Goal: Entertainment & Leisure: Browse casually

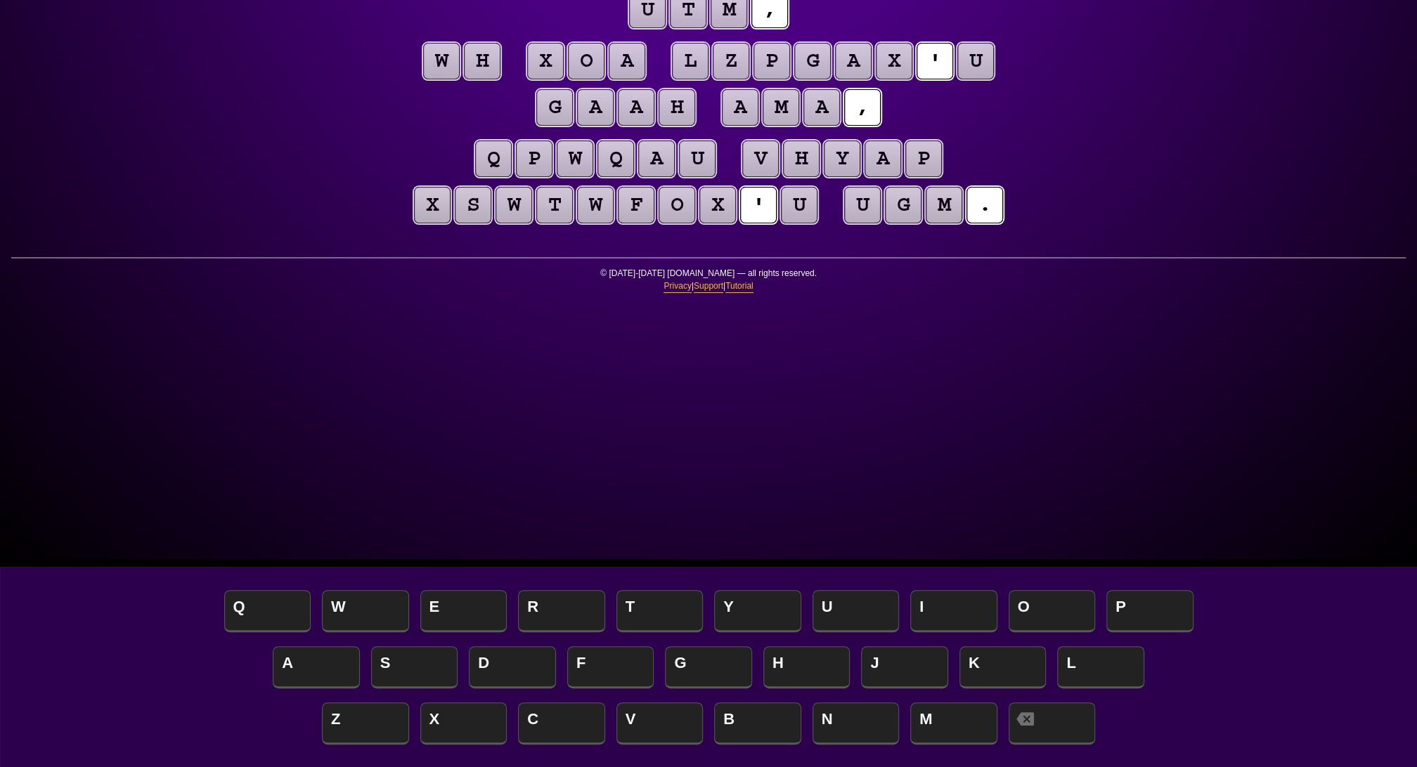
scroll to position [208, 0]
click at [299, 670] on span "A" at bounding box center [316, 668] width 87 height 41
click at [957, 79] on puzzle-tile "u" at bounding box center [975, 61] width 37 height 37
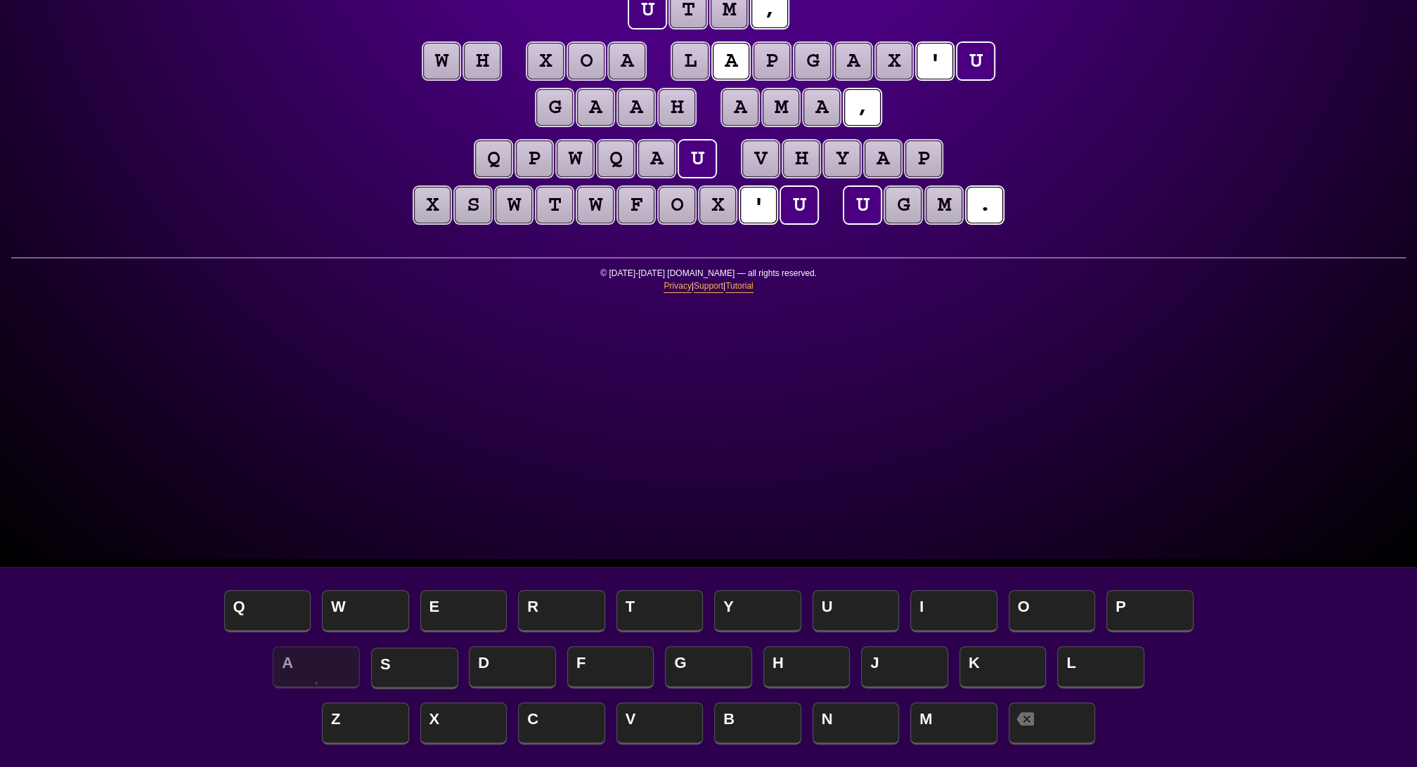
click at [433, 664] on span "S" at bounding box center [414, 668] width 87 height 41
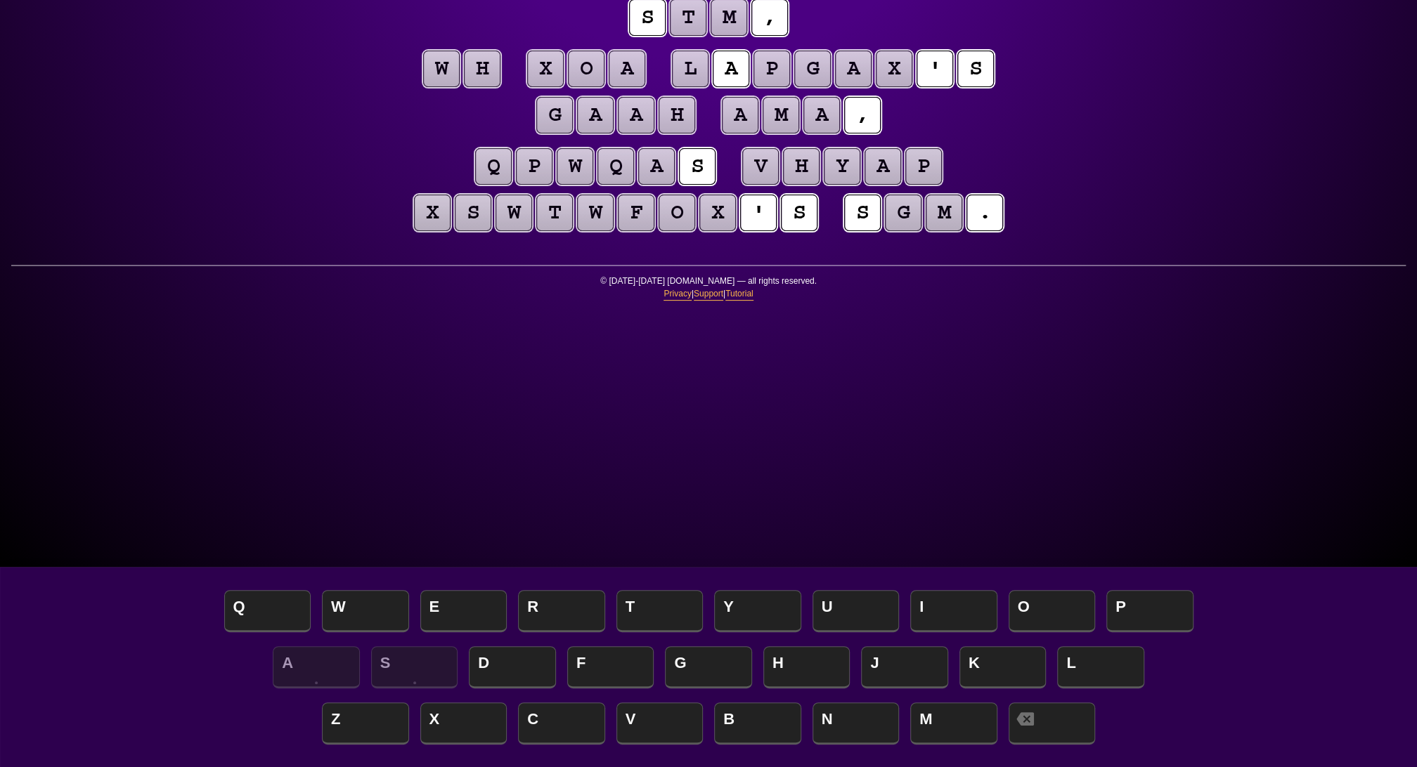
scroll to position [206, 0]
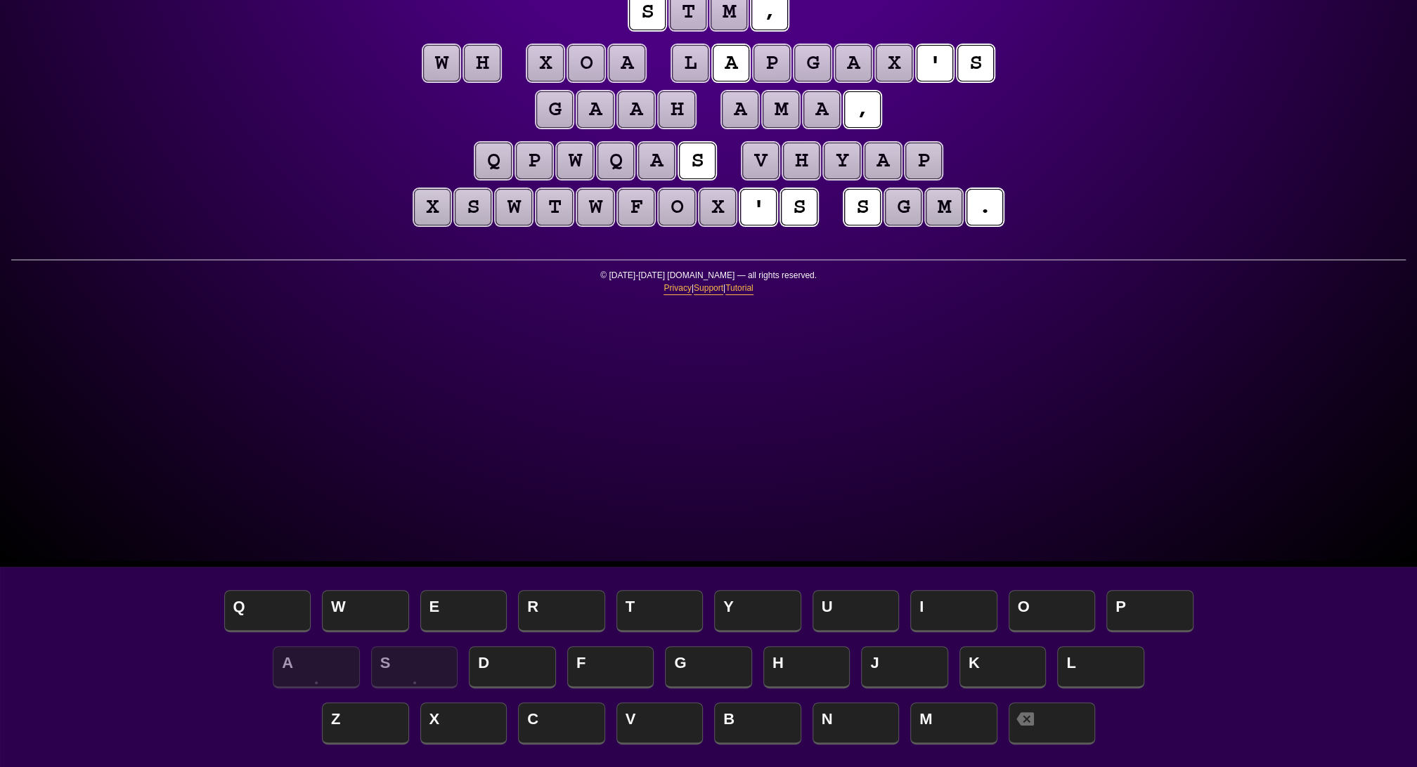
click at [613, 128] on puzzle-tile "a" at bounding box center [595, 109] width 37 height 37
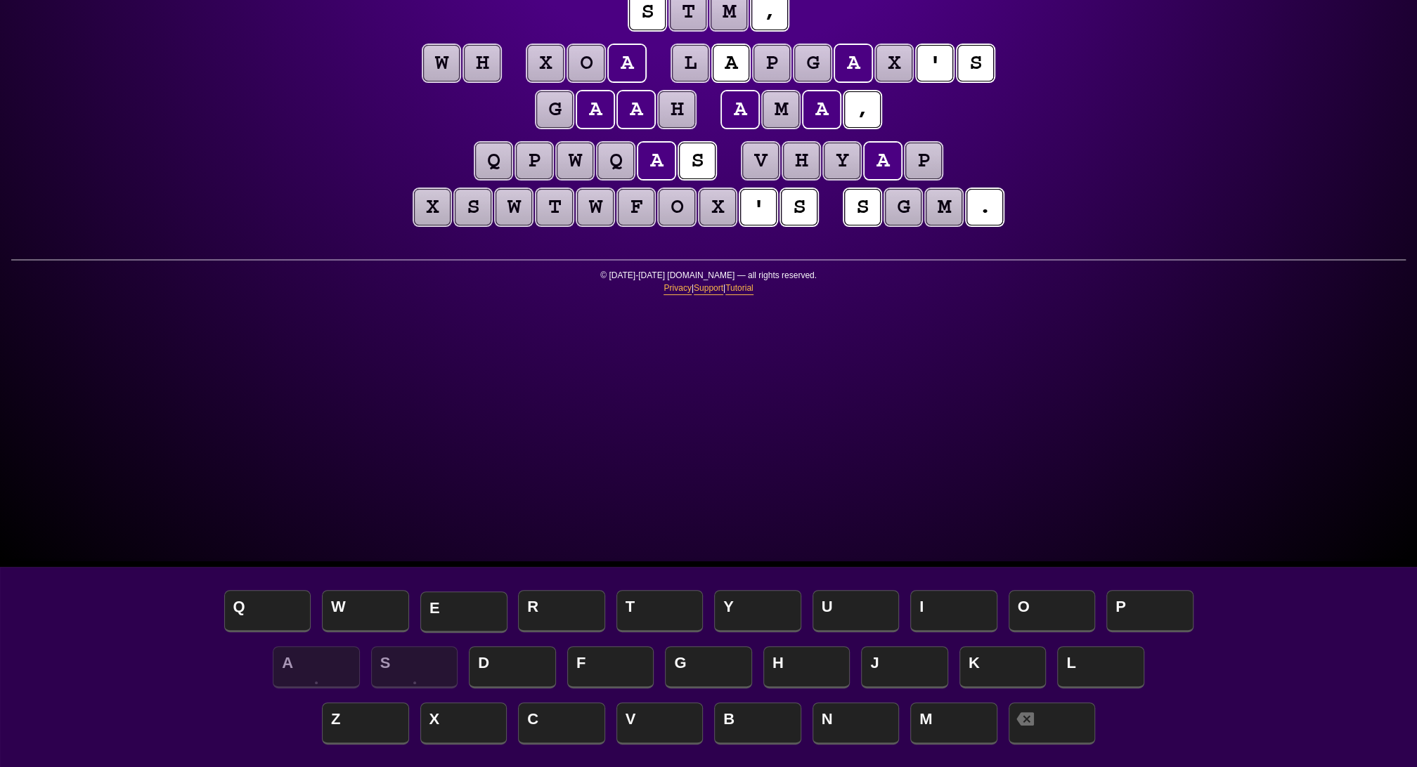
click at [463, 616] on span "E" at bounding box center [463, 612] width 87 height 41
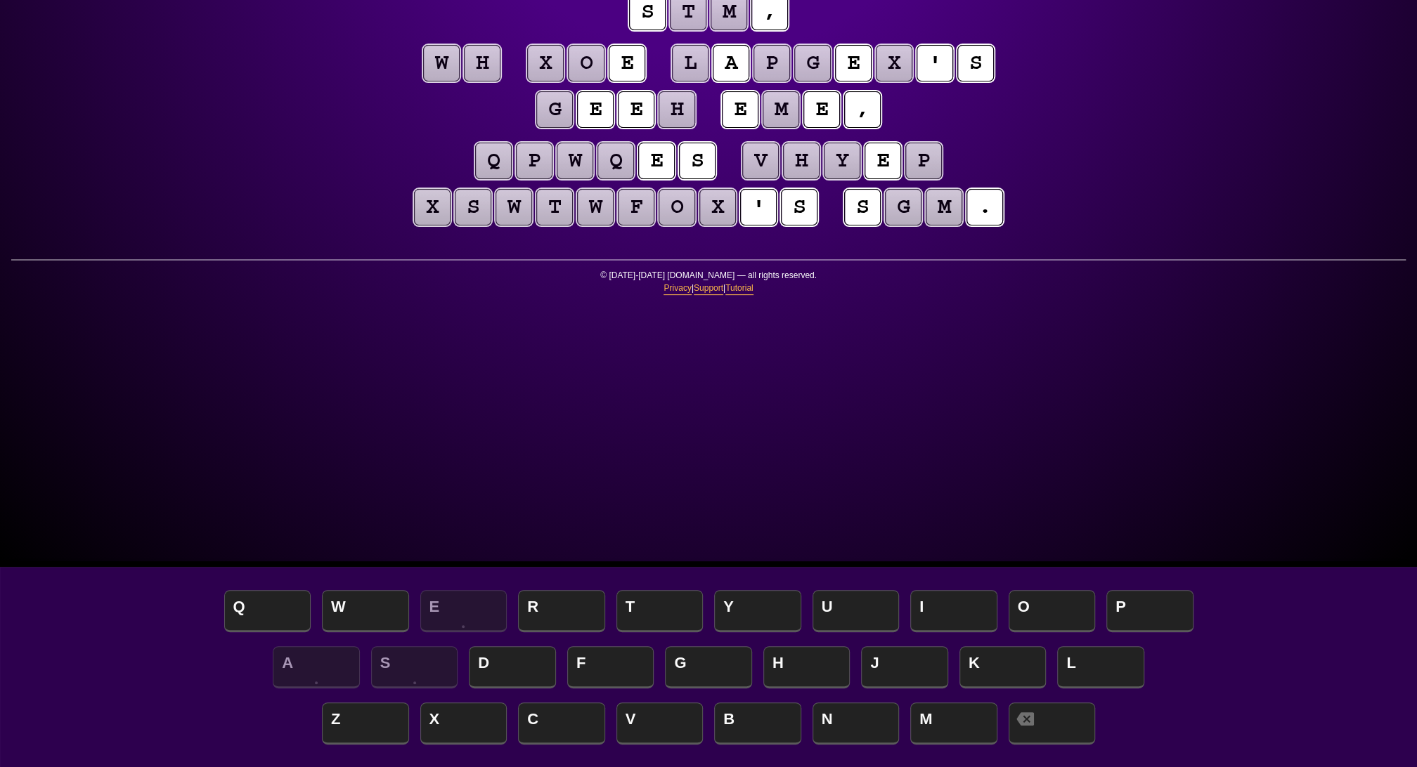
click at [762, 128] on puzzle-tile "m" at bounding box center [780, 109] width 37 height 37
click at [770, 607] on span "Y" at bounding box center [757, 612] width 87 height 41
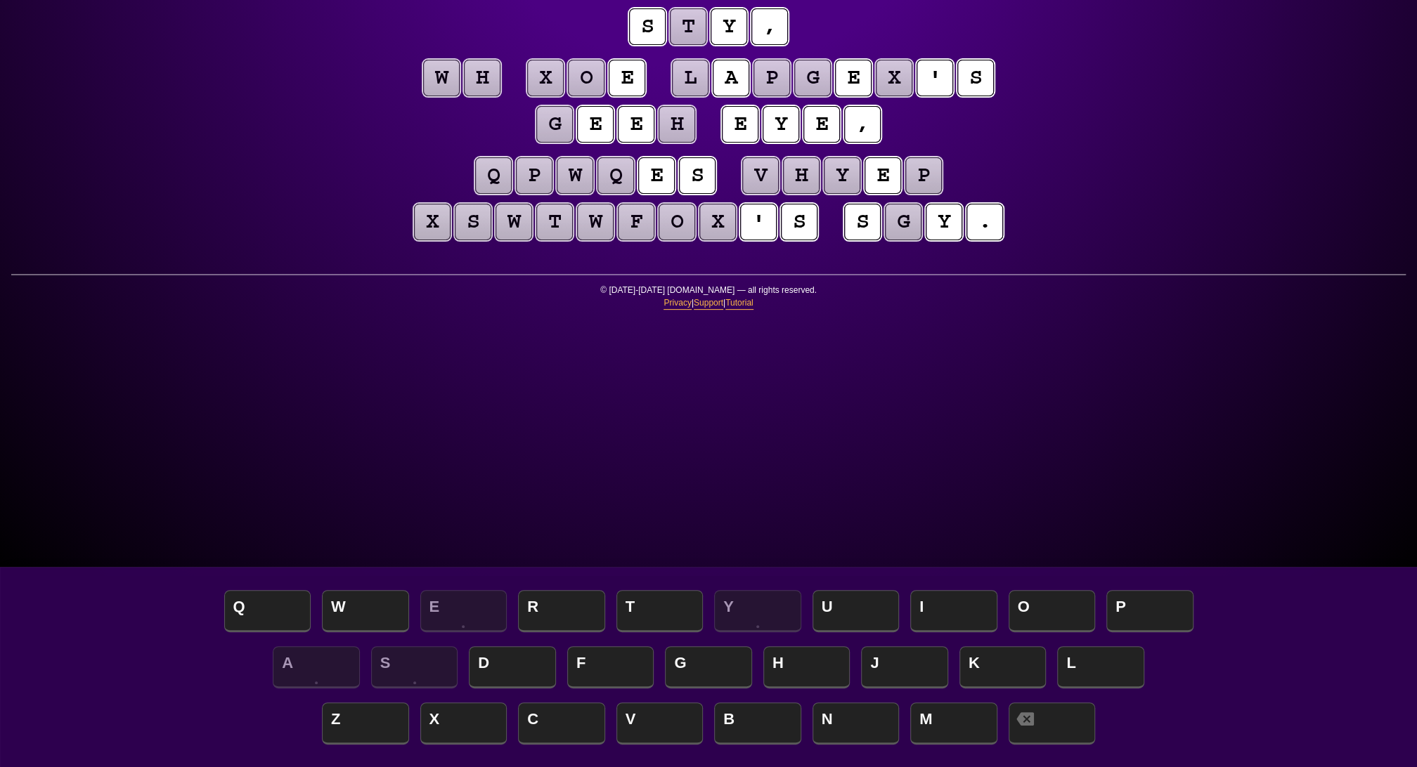
scroll to position [184, 0]
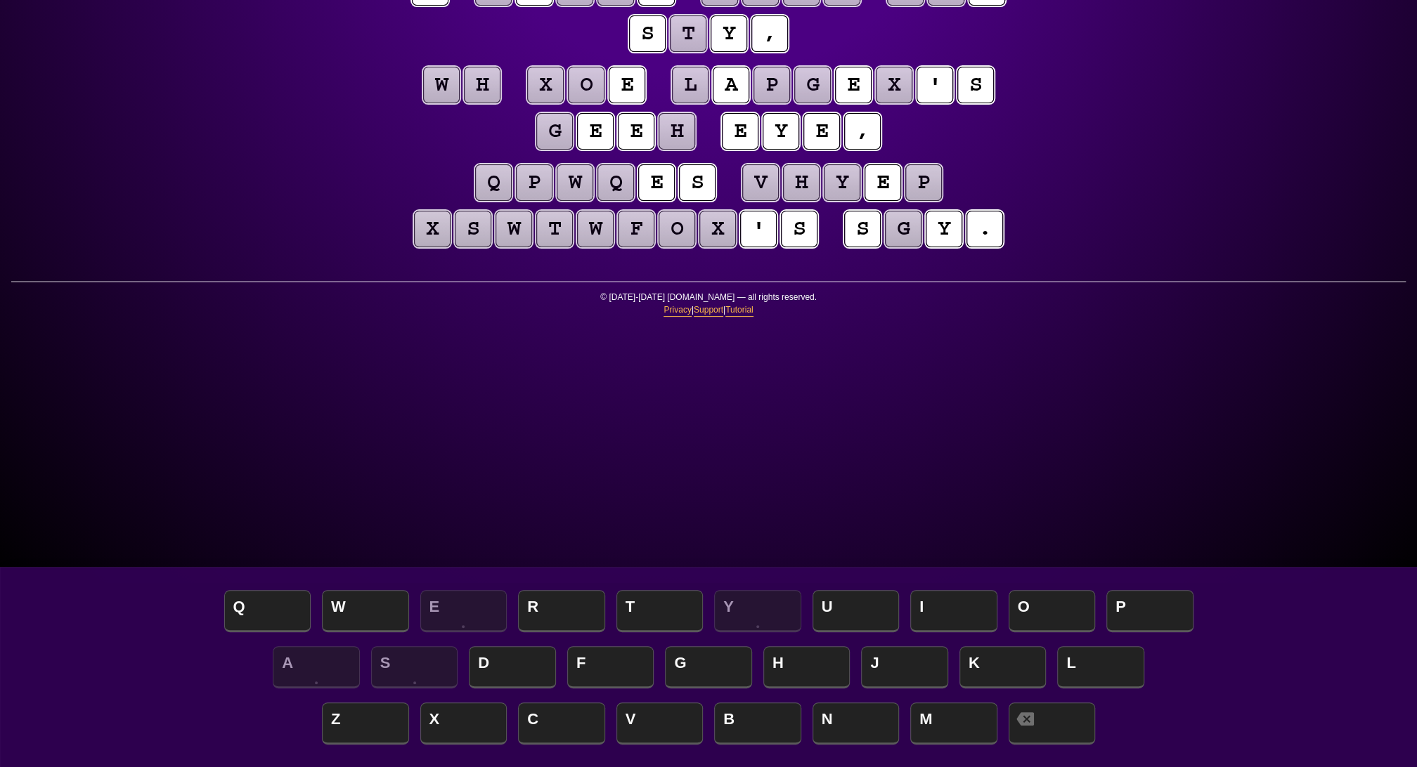
click at [604, 103] on puzzle-tile "o" at bounding box center [586, 85] width 37 height 37
click at [782, 663] on span "H" at bounding box center [806, 668] width 87 height 41
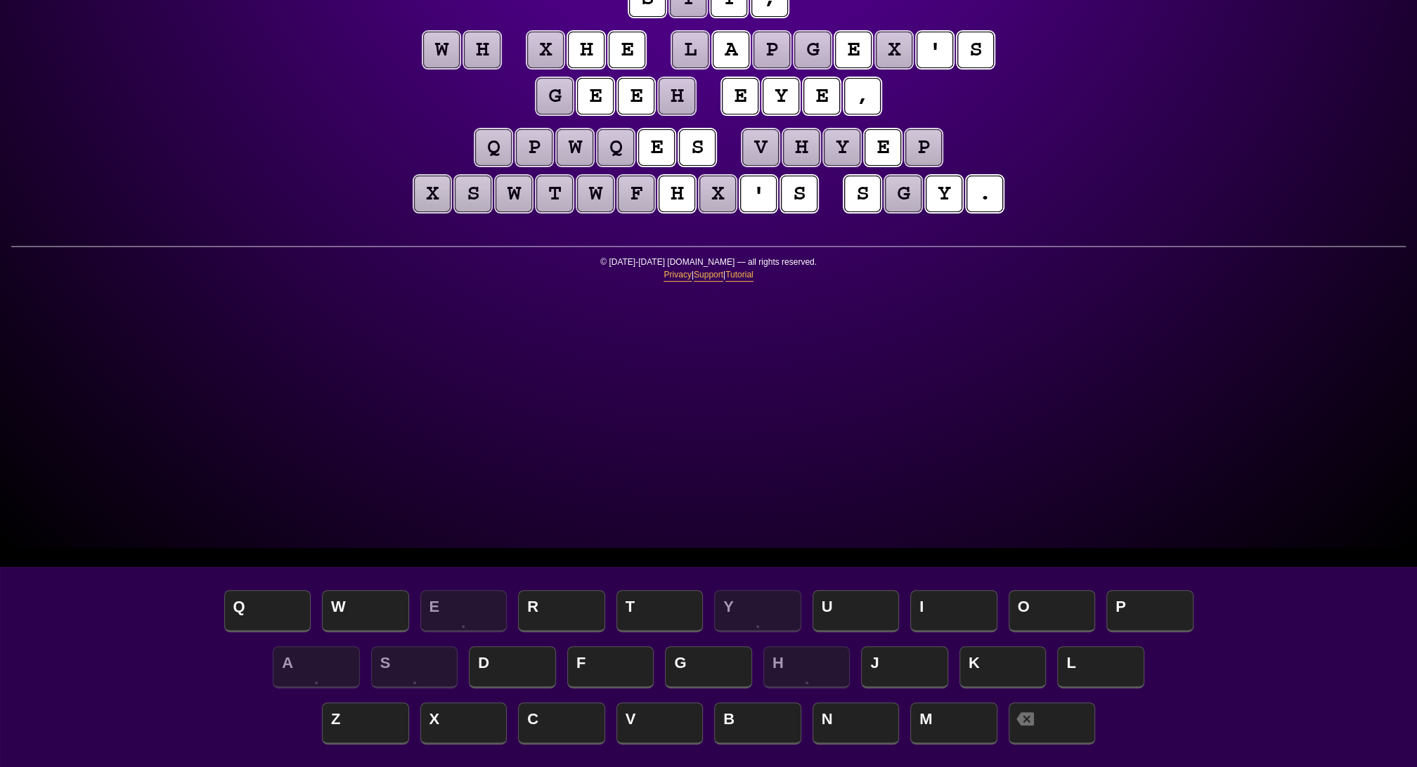
scroll to position [225, 0]
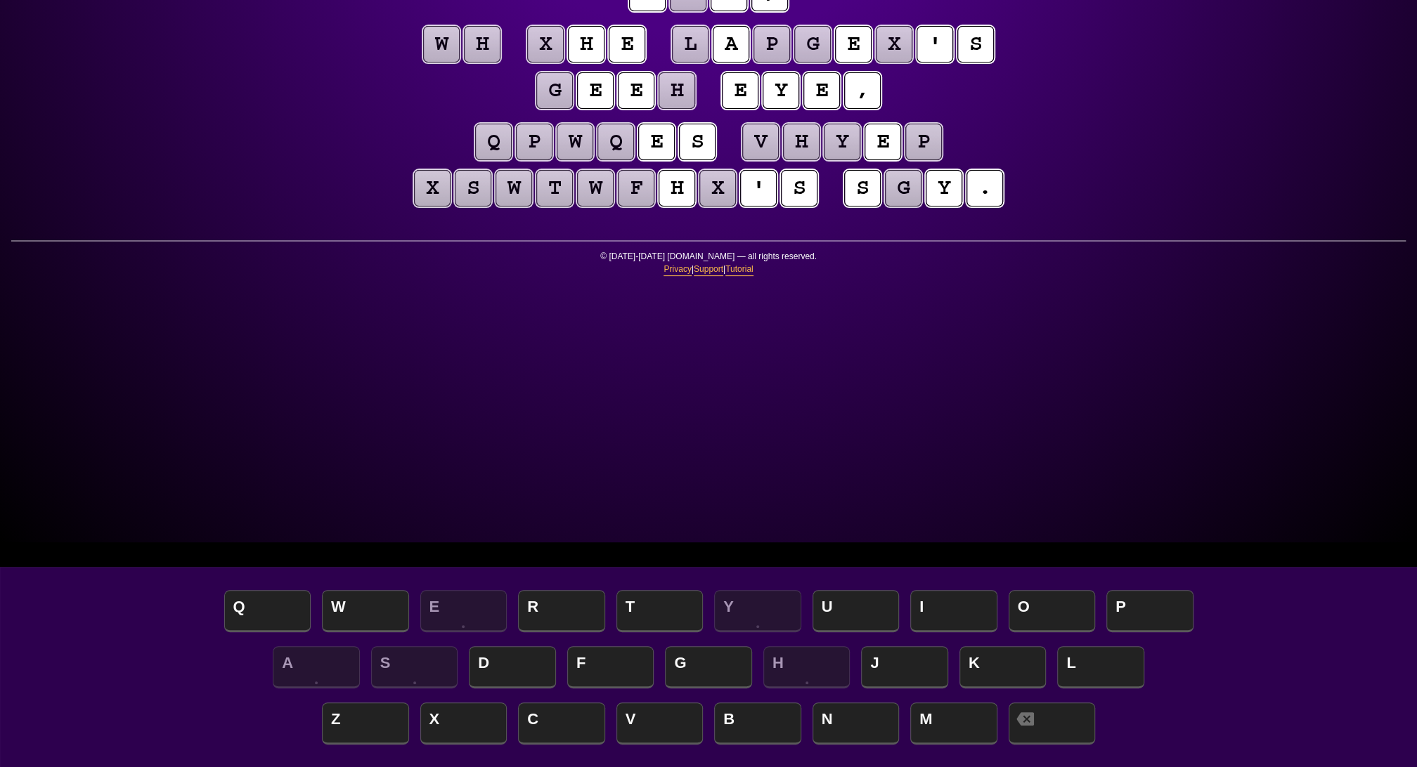
click at [642, 615] on span "T" at bounding box center [659, 612] width 87 height 41
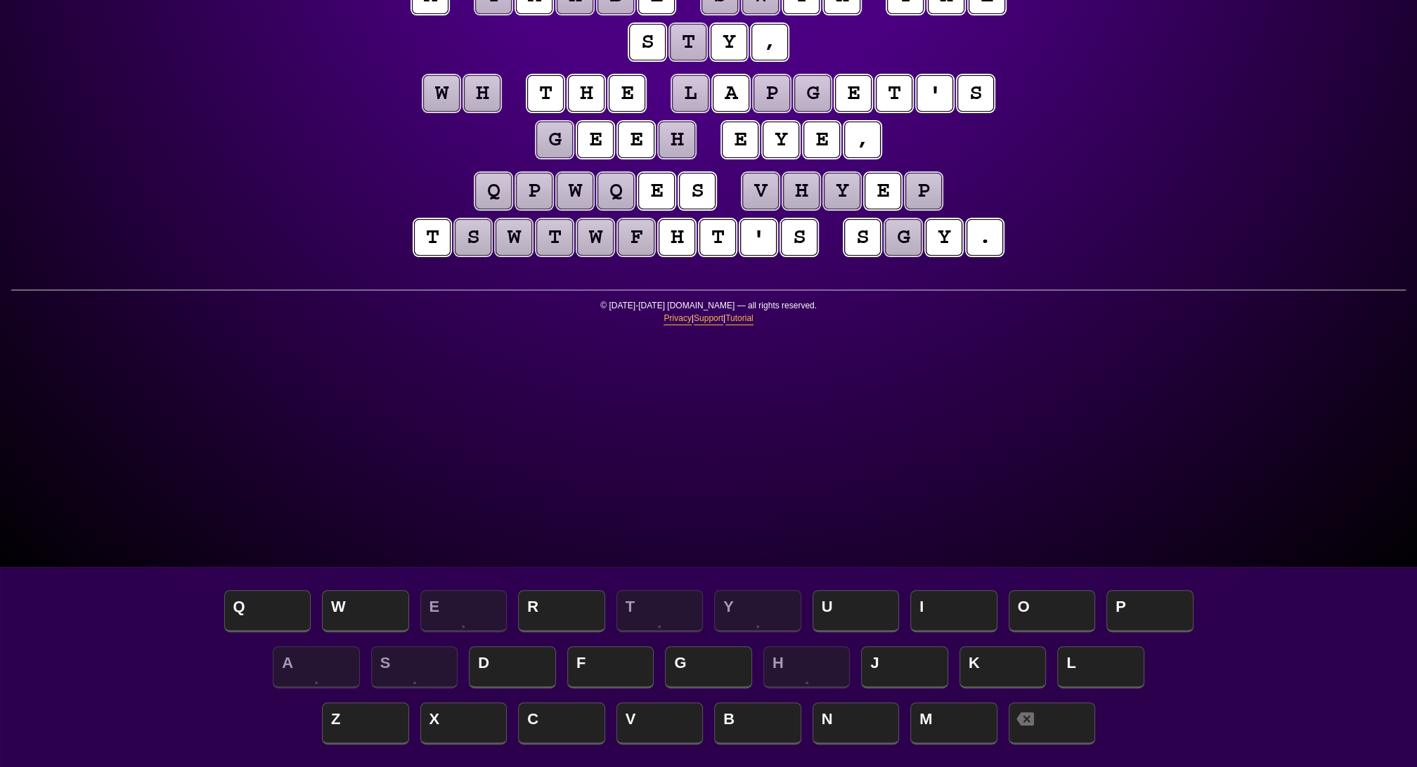
scroll to position [172, 0]
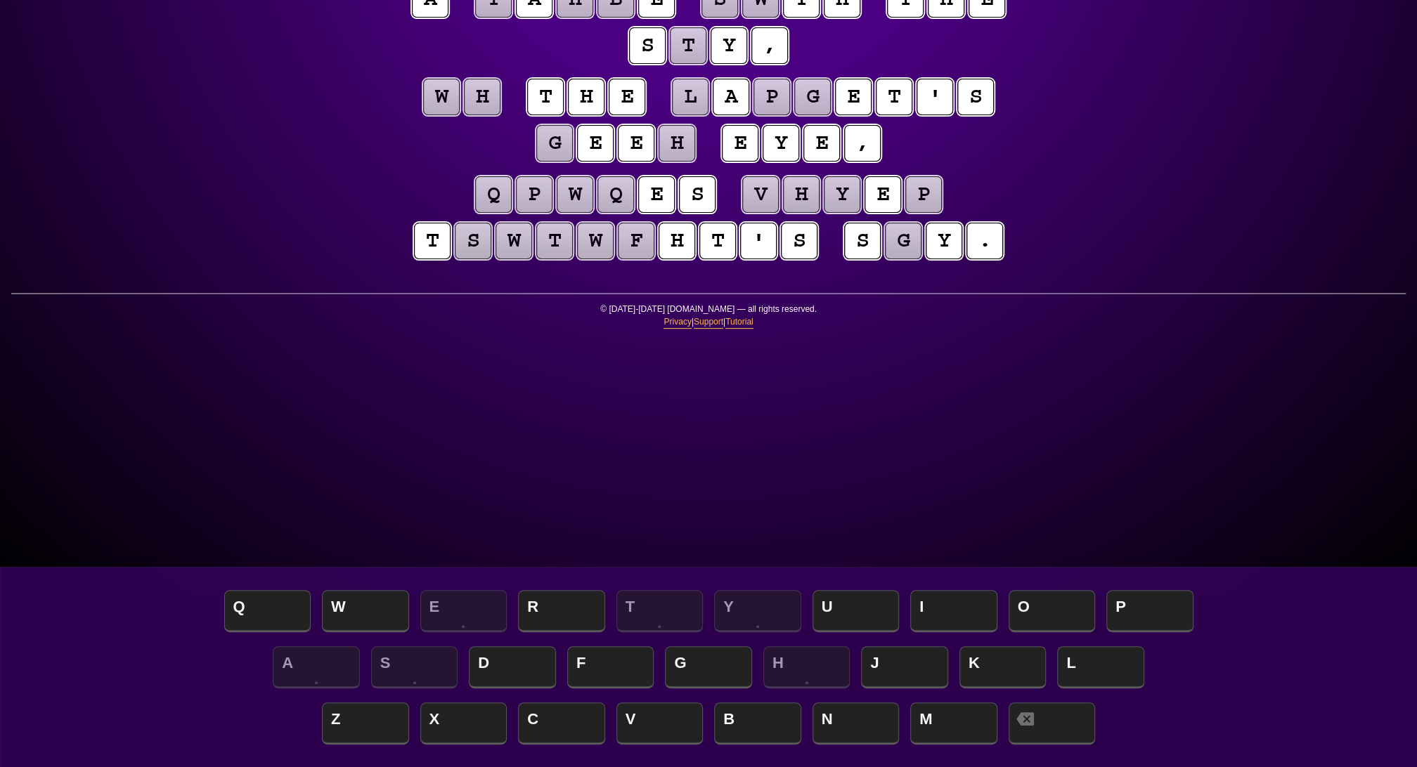
click at [932, 605] on span "I" at bounding box center [953, 612] width 87 height 41
click at [500, 115] on puzzle-tile "h" at bounding box center [482, 97] width 37 height 37
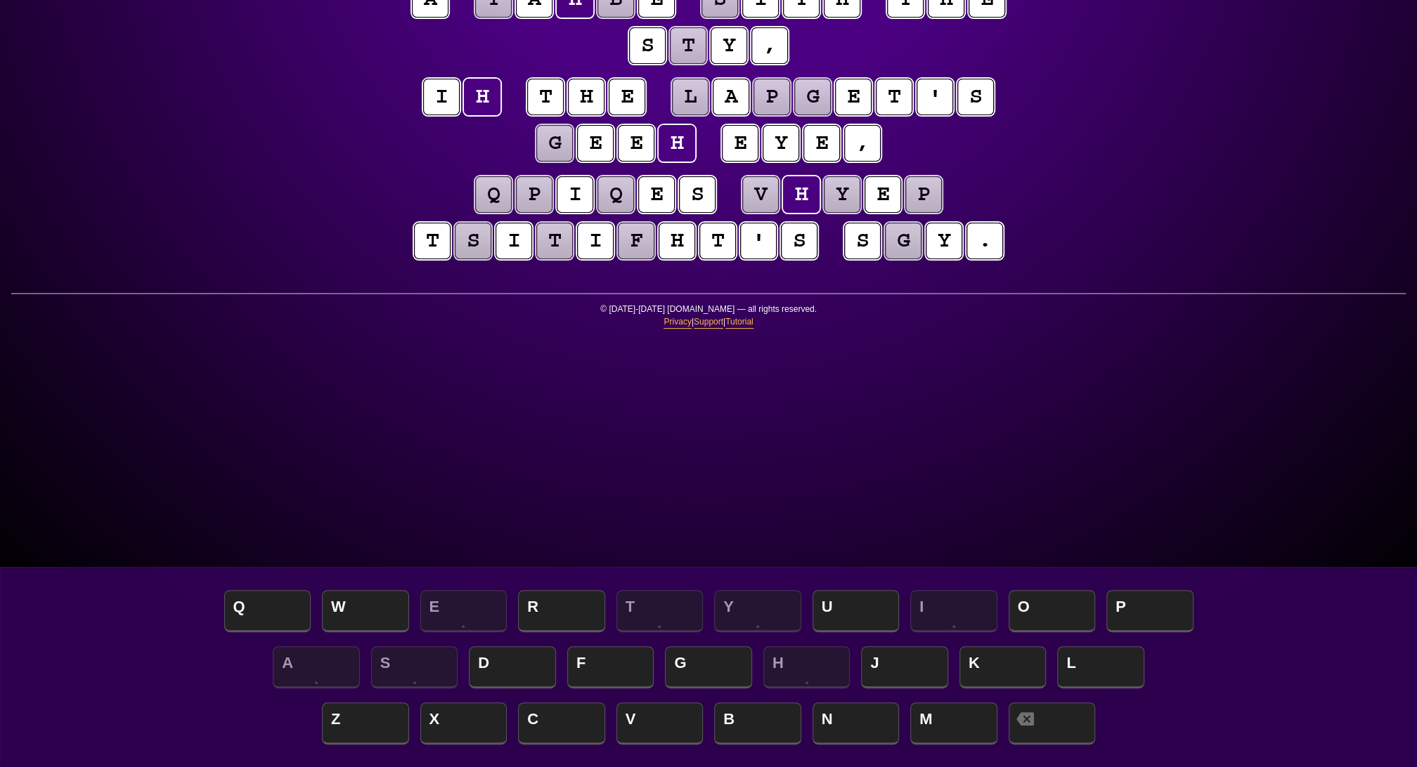
scroll to position [173, 0]
click at [845, 722] on span "N" at bounding box center [855, 724] width 87 height 41
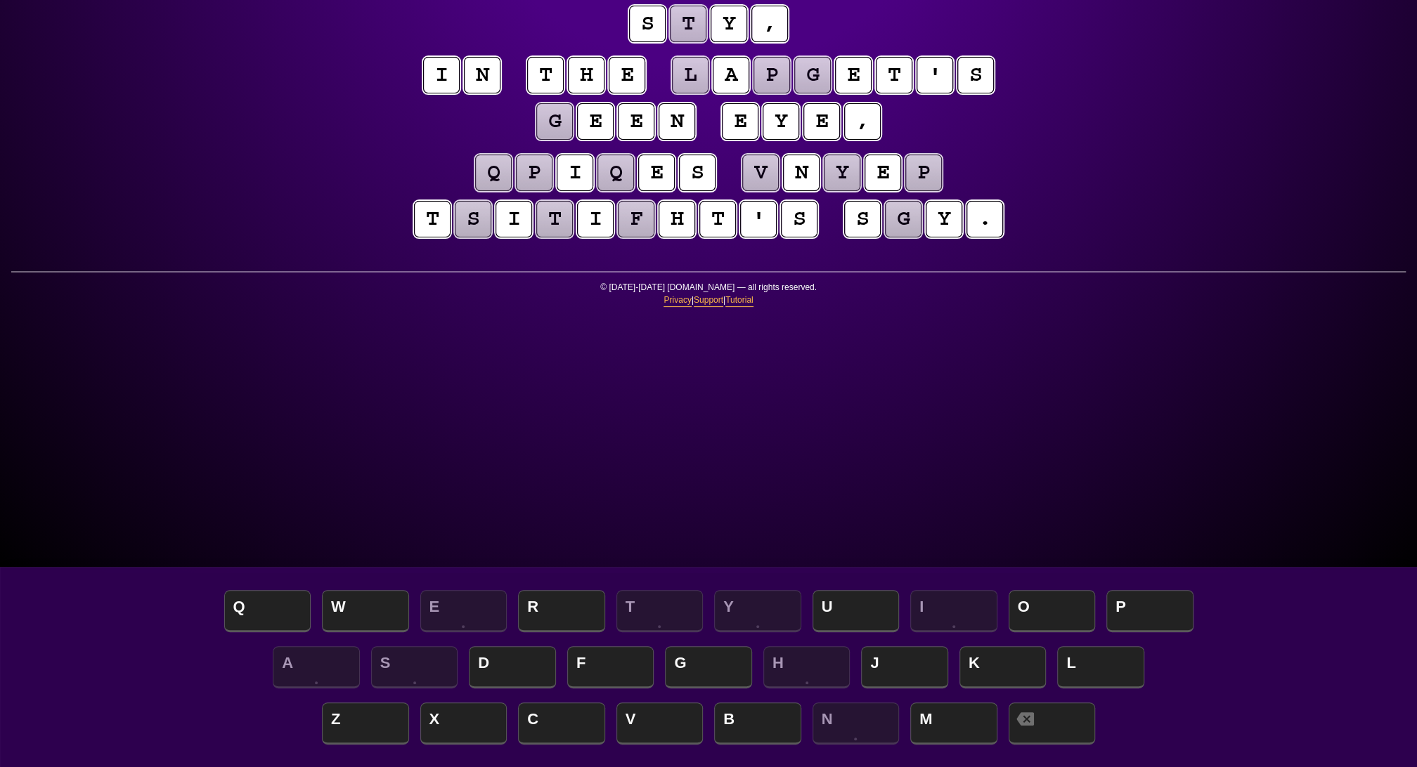
scroll to position [197, 0]
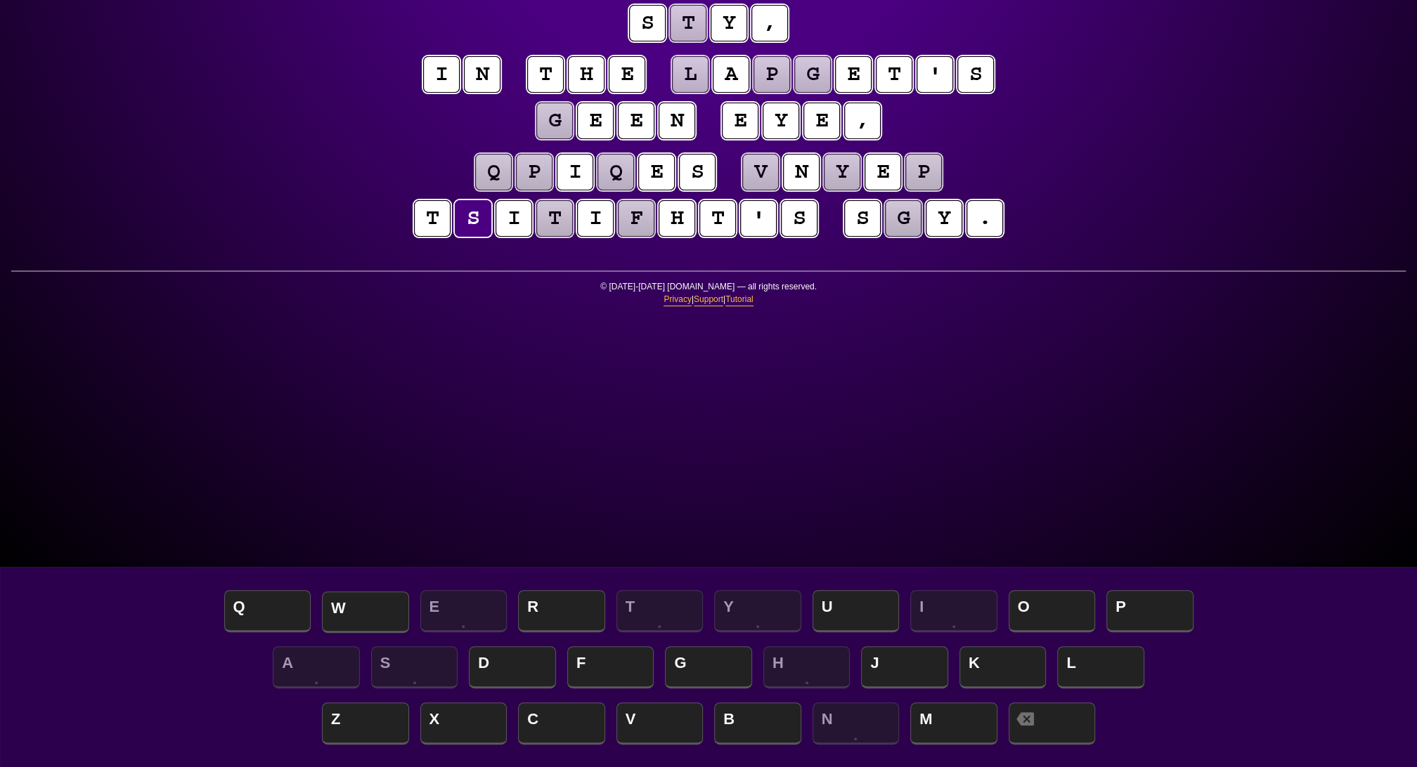
click at [376, 612] on span "W" at bounding box center [365, 612] width 87 height 41
click at [573, 237] on puzzle-tile "t" at bounding box center [554, 218] width 37 height 37
click at [1093, 654] on span "L" at bounding box center [1100, 668] width 87 height 41
click at [654, 237] on puzzle-tile "f" at bounding box center [636, 218] width 37 height 37
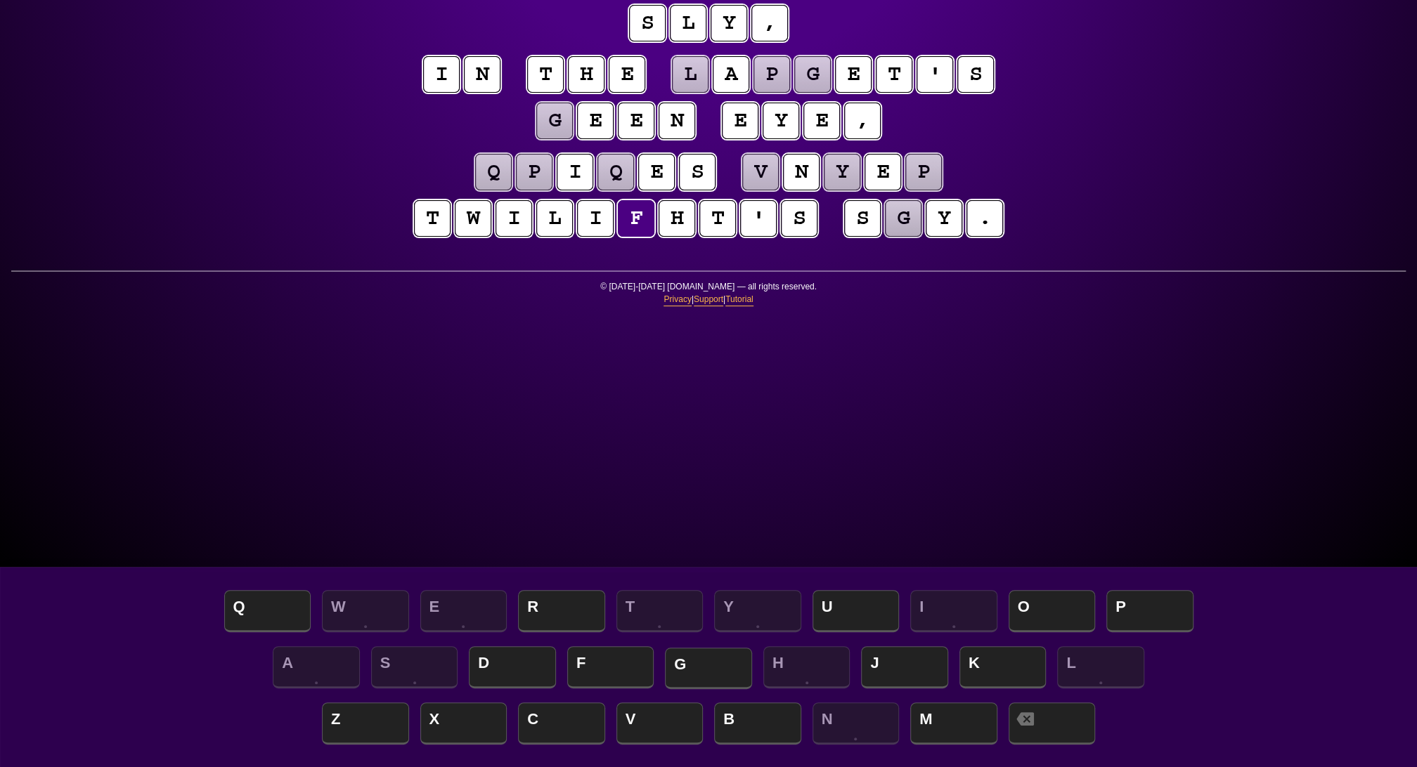
click at [690, 671] on span "G" at bounding box center [708, 668] width 87 height 41
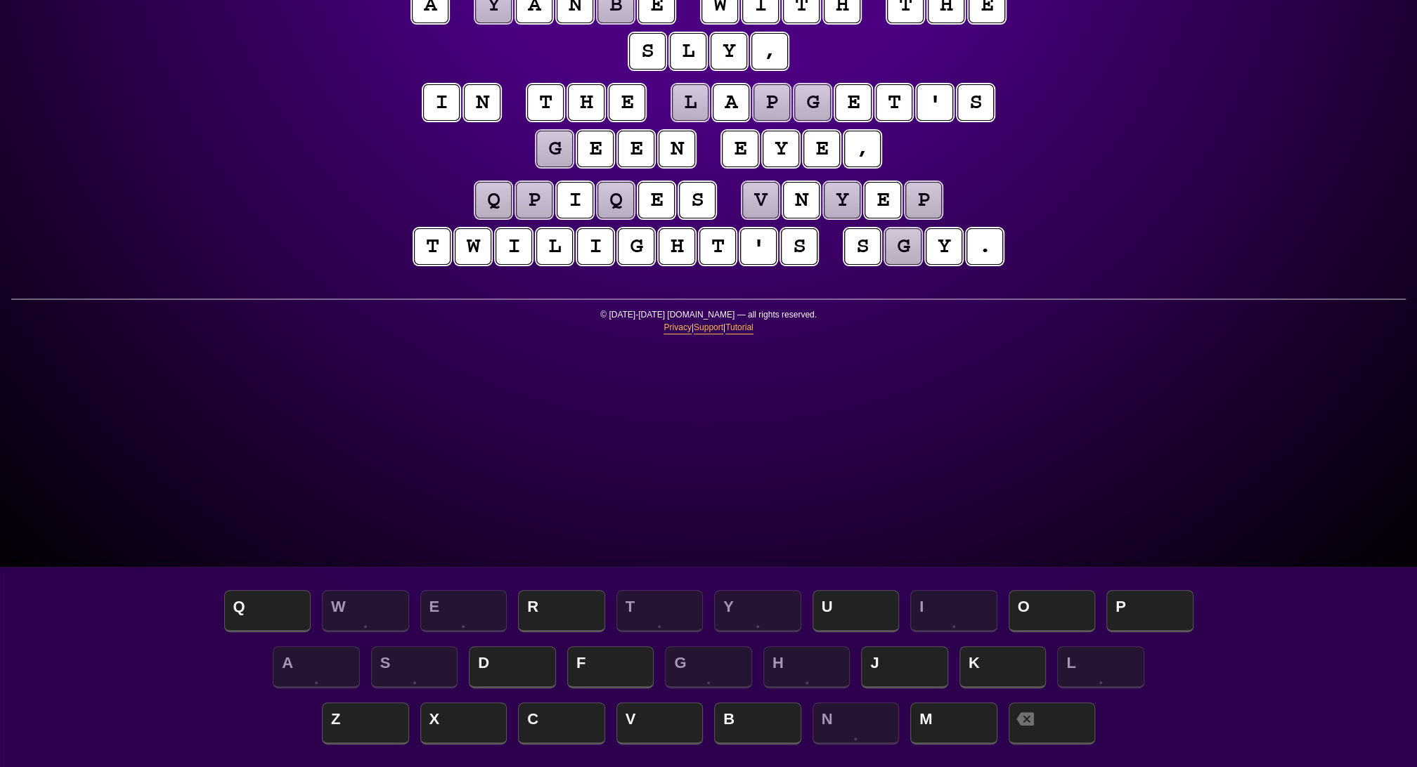
scroll to position [165, 0]
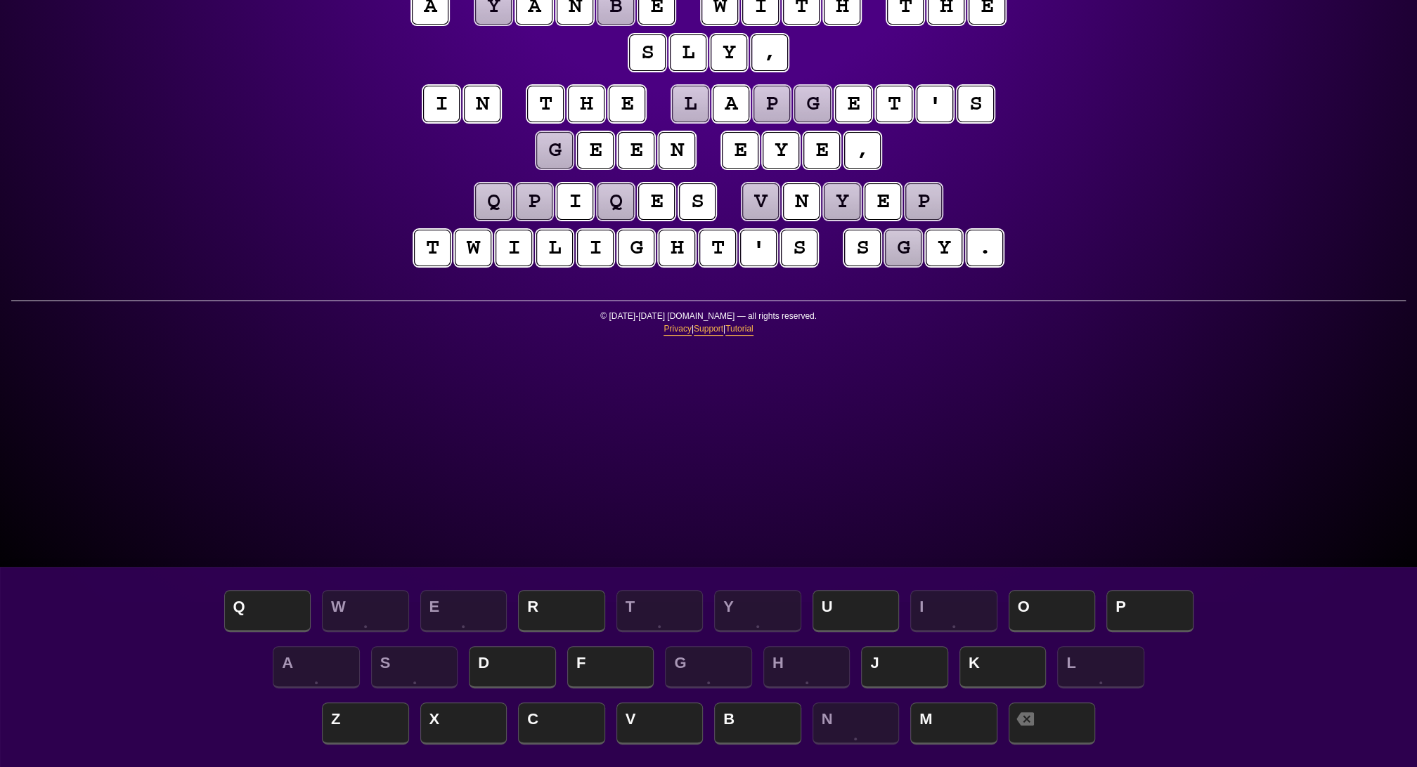
click at [512, 25] on puzzle-tile "y" at bounding box center [493, 6] width 37 height 37
click at [487, 663] on span "D" at bounding box center [512, 668] width 87 height 41
click at [634, 25] on puzzle-tile "b" at bounding box center [615, 6] width 37 height 37
click at [538, 721] on span "C" at bounding box center [561, 724] width 87 height 41
click at [573, 169] on puzzle-tile "g" at bounding box center [554, 150] width 37 height 37
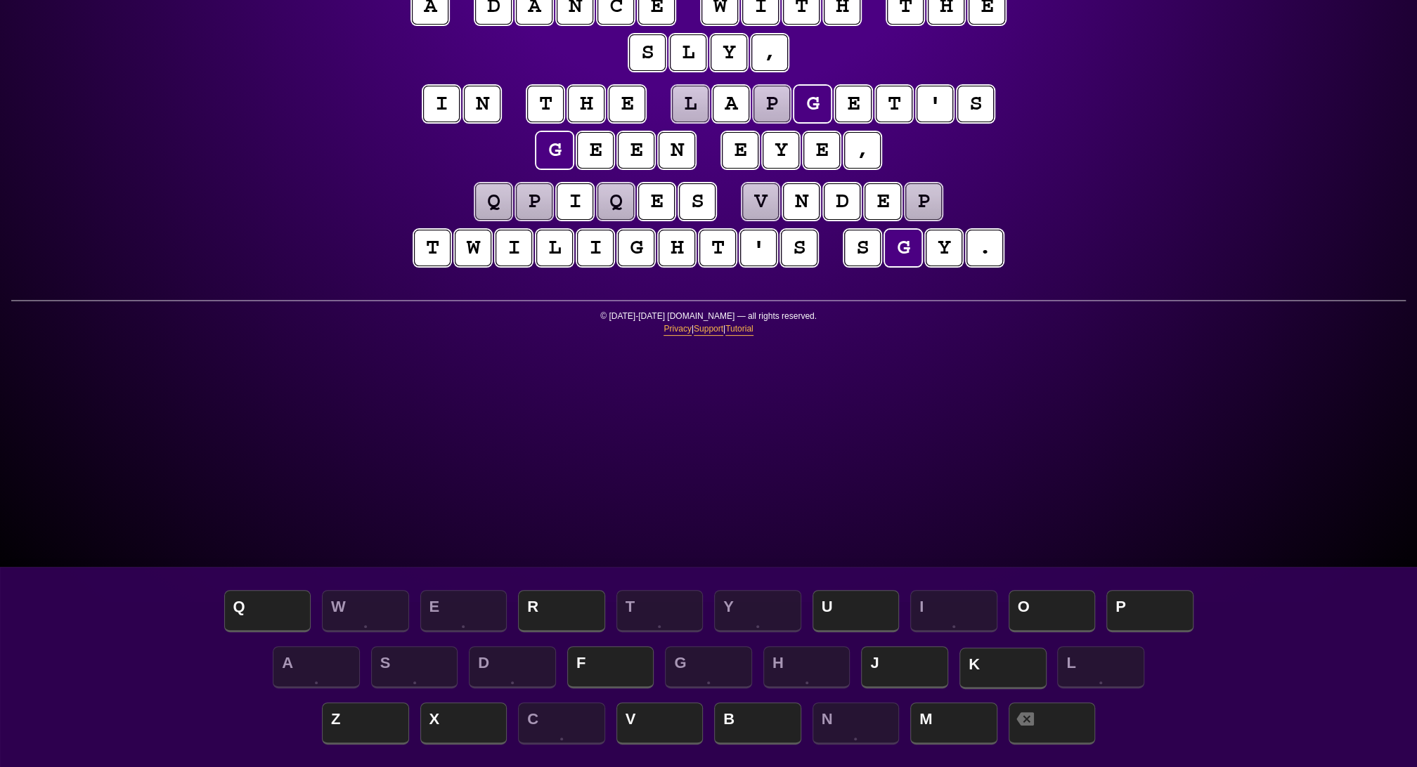
click at [992, 663] on span "K" at bounding box center [1002, 668] width 87 height 41
click at [774, 220] on puzzle-tile "v" at bounding box center [760, 201] width 37 height 37
drag, startPoint x: 857, startPoint y: 617, endPoint x: 859, endPoint y: 606, distance: 10.6
click at [857, 614] on span "U" at bounding box center [855, 612] width 87 height 41
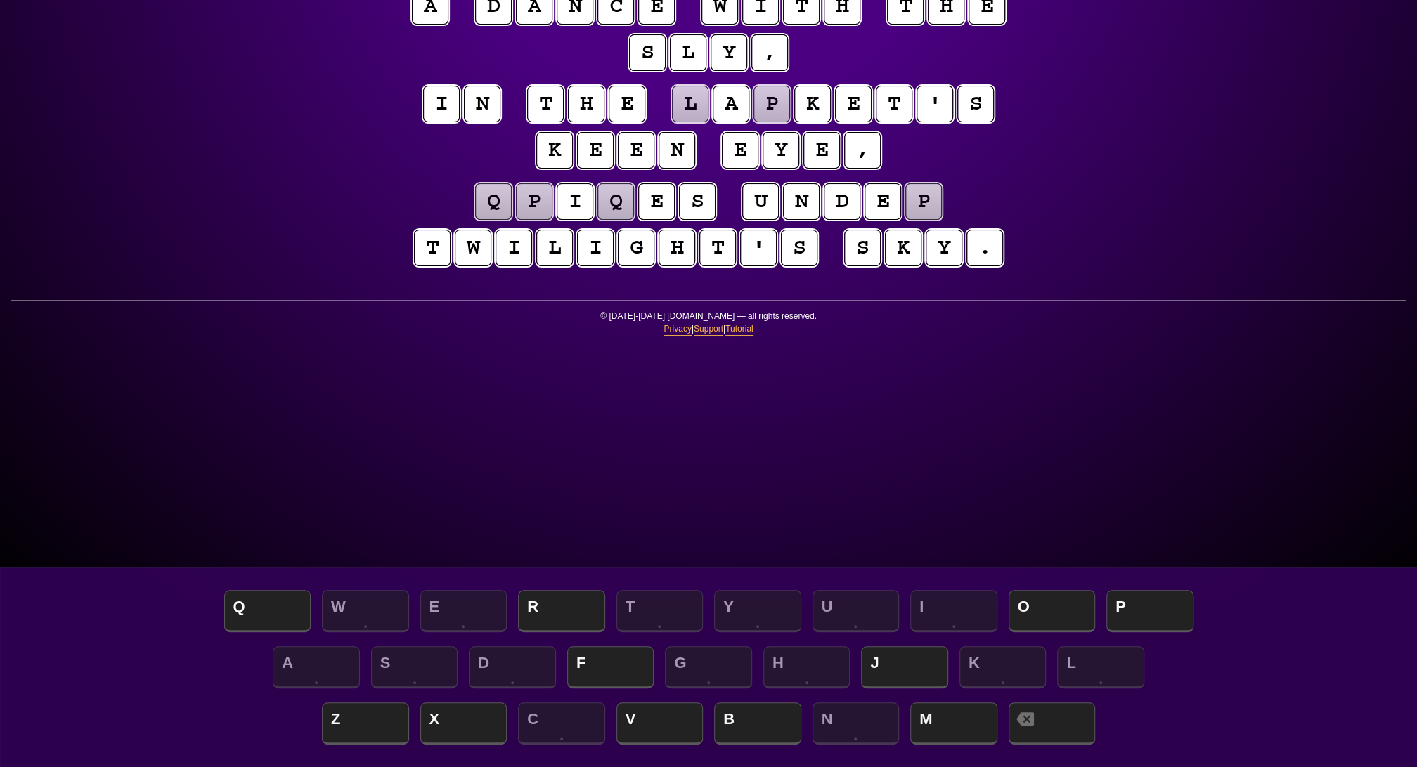
click at [942, 220] on puzzle-tile "p" at bounding box center [923, 201] width 37 height 37
drag, startPoint x: 564, startPoint y: 605, endPoint x: 584, endPoint y: 602, distance: 20.7
click at [565, 604] on span "R" at bounding box center [561, 612] width 87 height 41
click at [672, 122] on puzzle-tile "l" at bounding box center [690, 104] width 37 height 37
click at [958, 715] on span "M" at bounding box center [953, 724] width 87 height 41
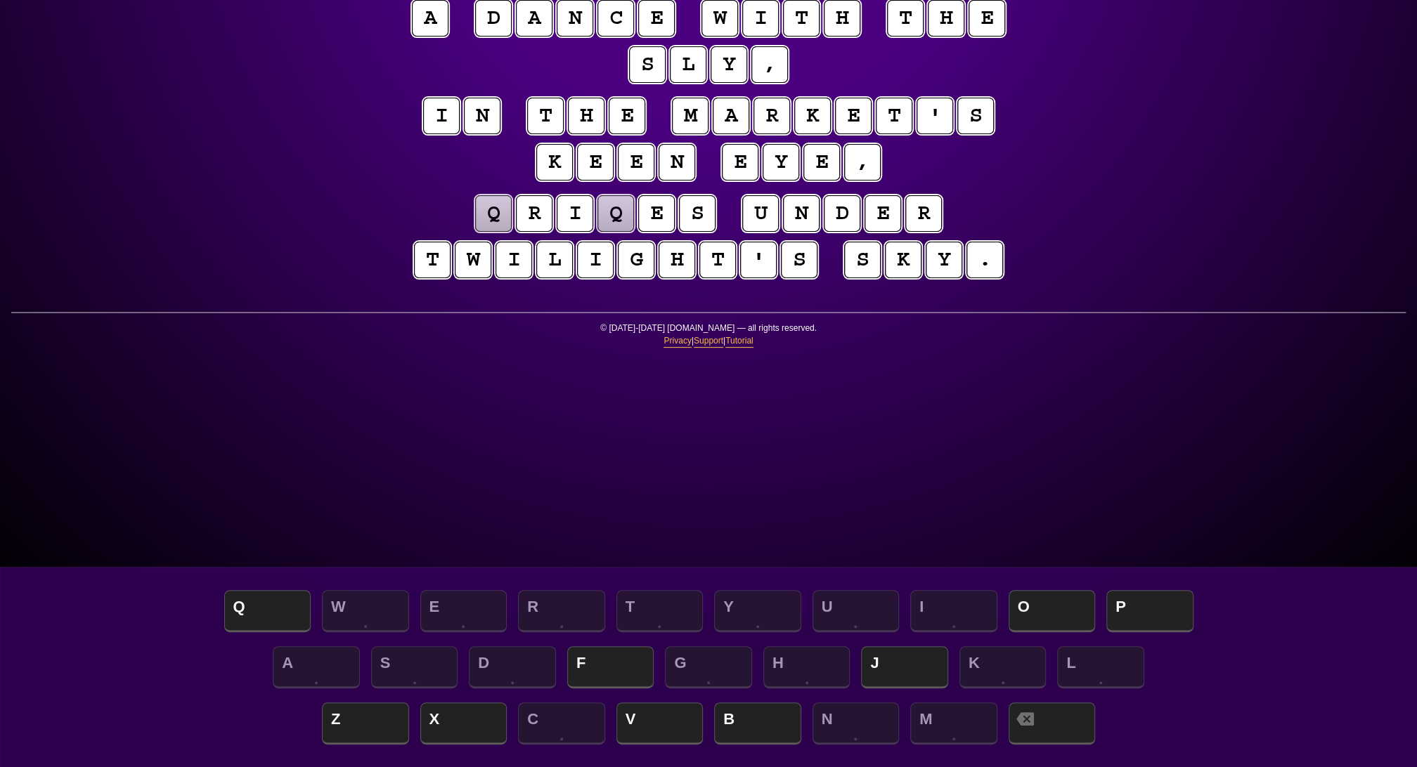
scroll to position [152, 0]
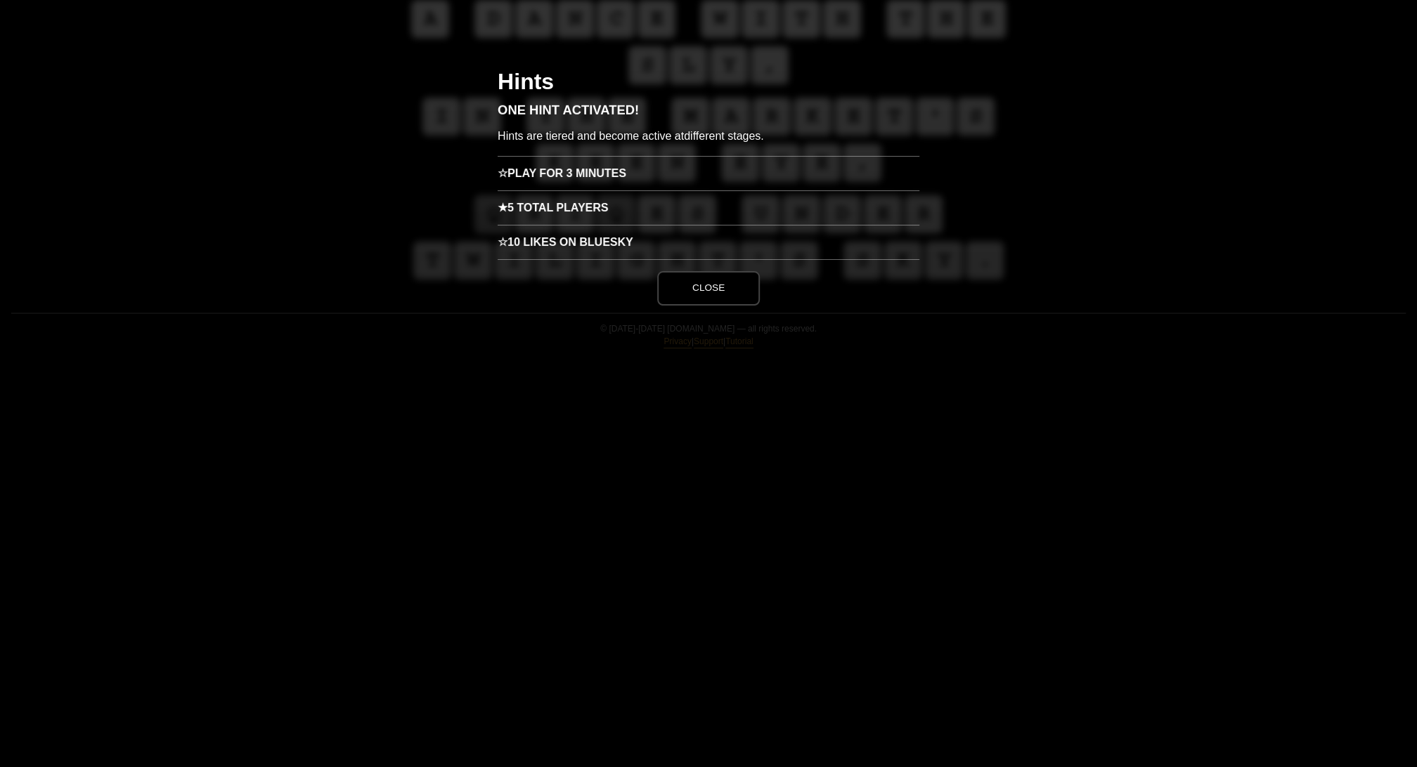
scroll to position [0, 0]
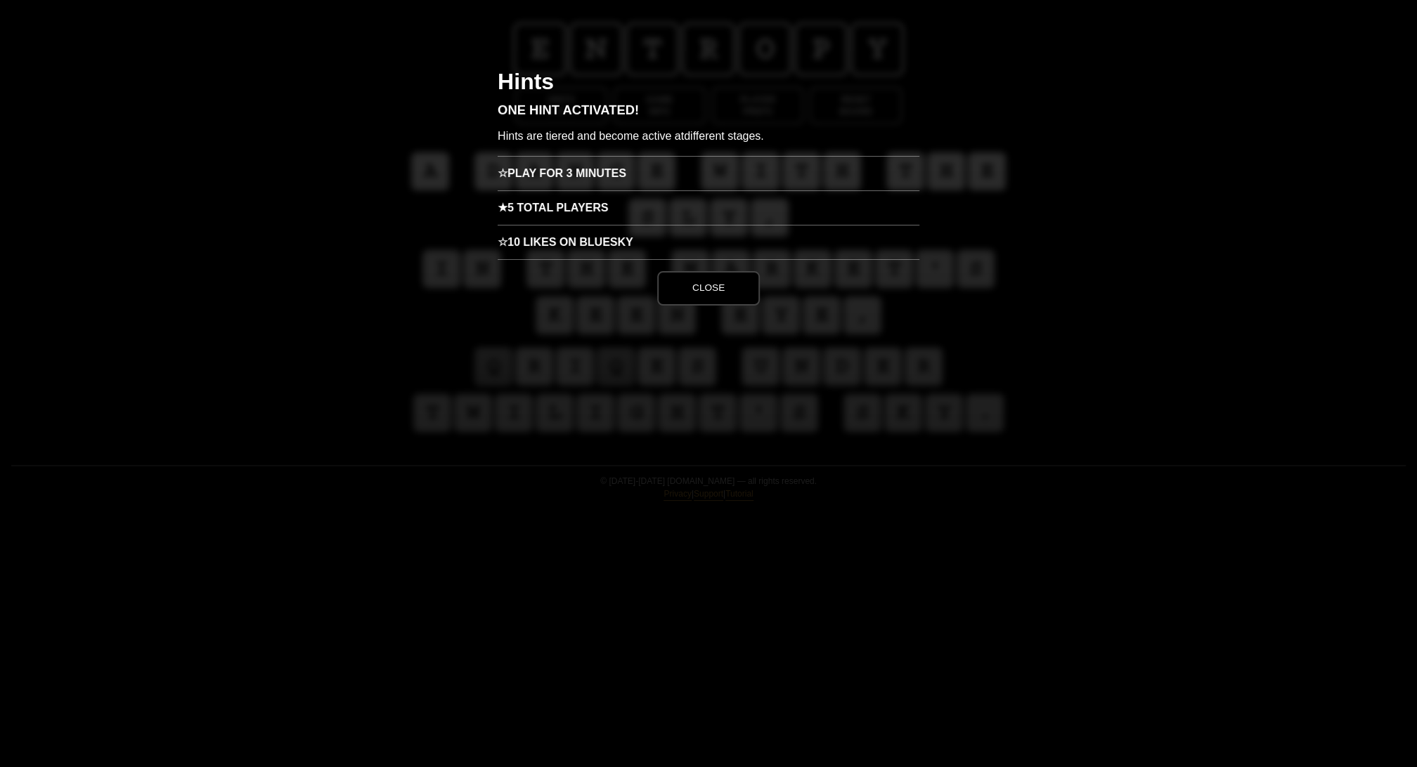
click at [592, 190] on h3 "☆ Play for 3 minutes" at bounding box center [709, 173] width 422 height 34
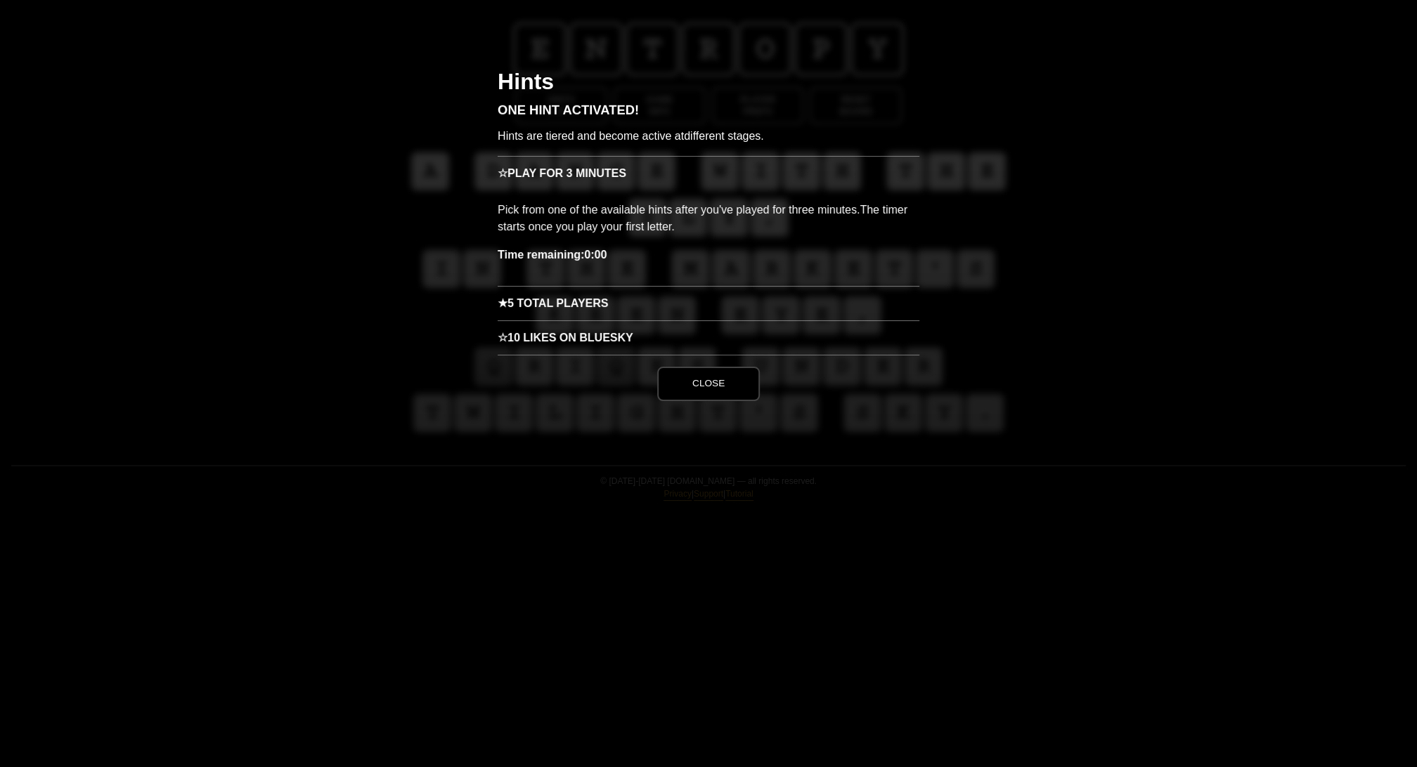
click at [580, 320] on h3 "★ 5 Total Players" at bounding box center [709, 303] width 422 height 34
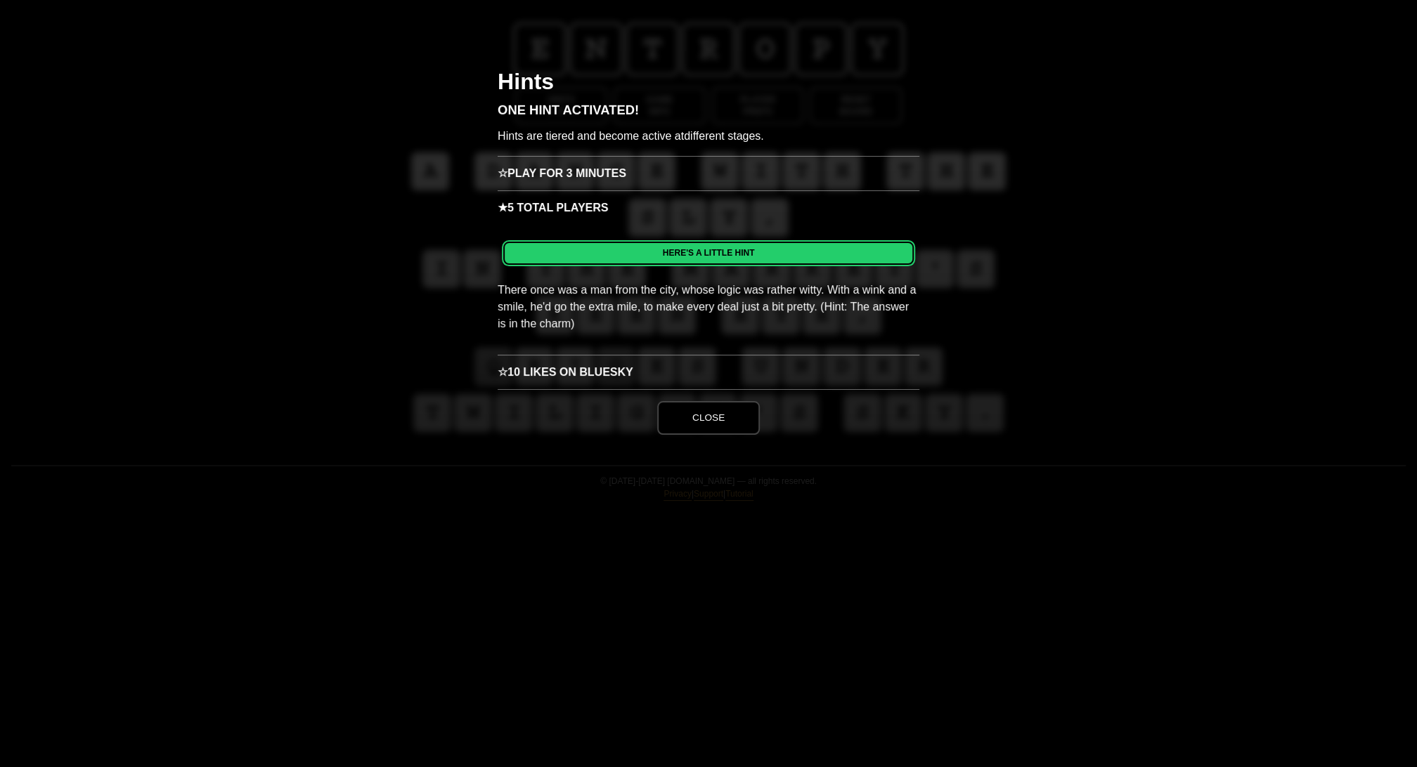
click at [609, 190] on h3 "☆ Play for 3 minutes" at bounding box center [709, 173] width 422 height 34
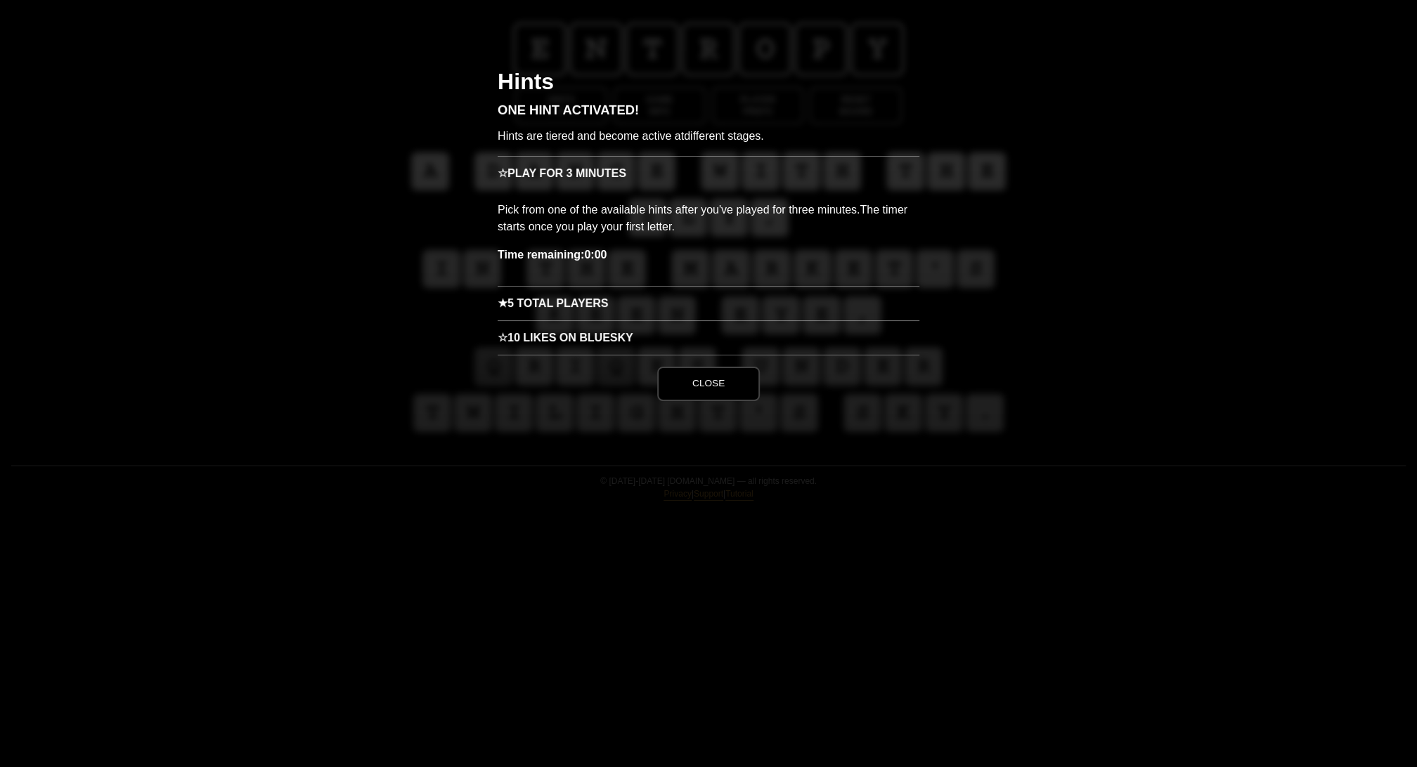
click at [623, 247] on p "Pick from one of the available hints after you've played for three minutes. The…" at bounding box center [709, 218] width 422 height 56
click at [593, 261] on strong "Time remaining: 0:00" at bounding box center [552, 255] width 109 height 12
click at [758, 401] on button "Close" at bounding box center [708, 384] width 103 height 34
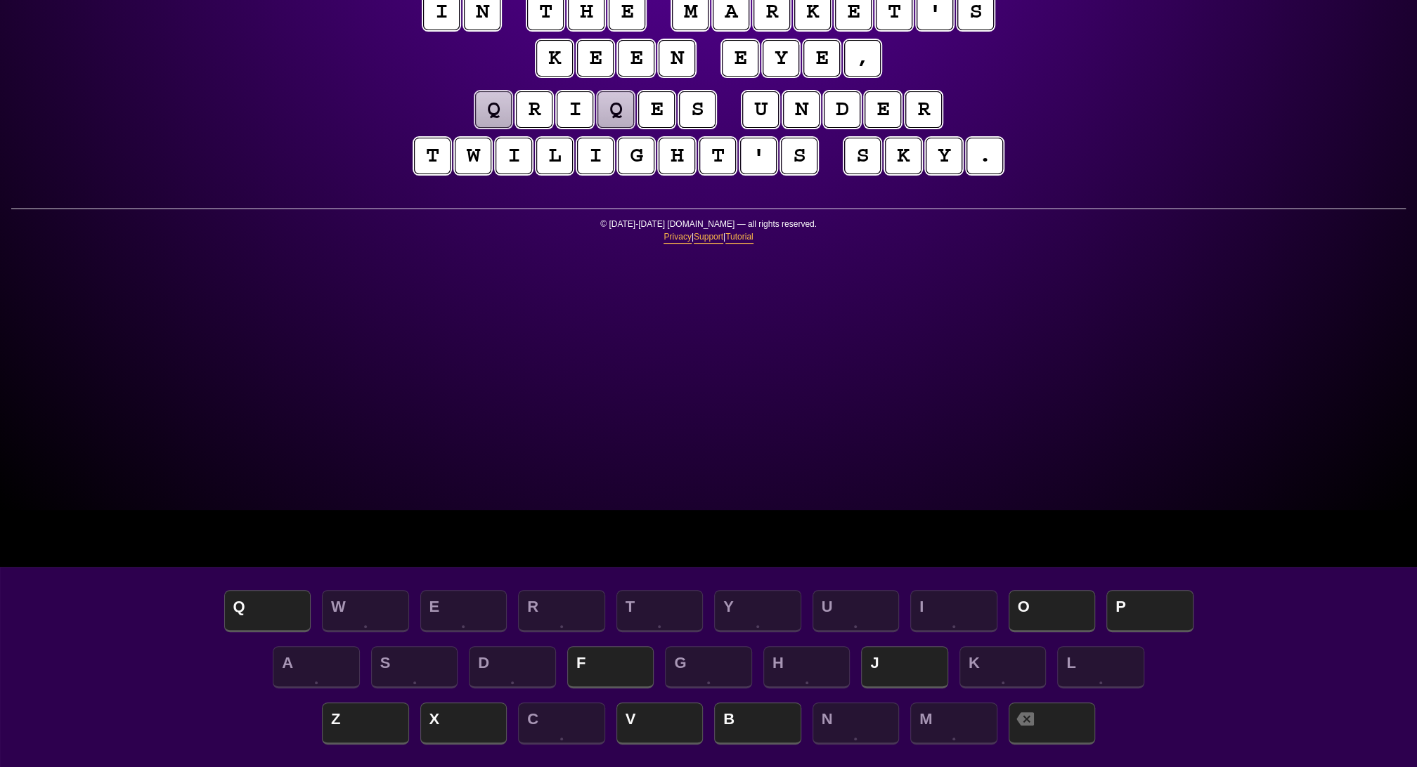
scroll to position [255, 0]
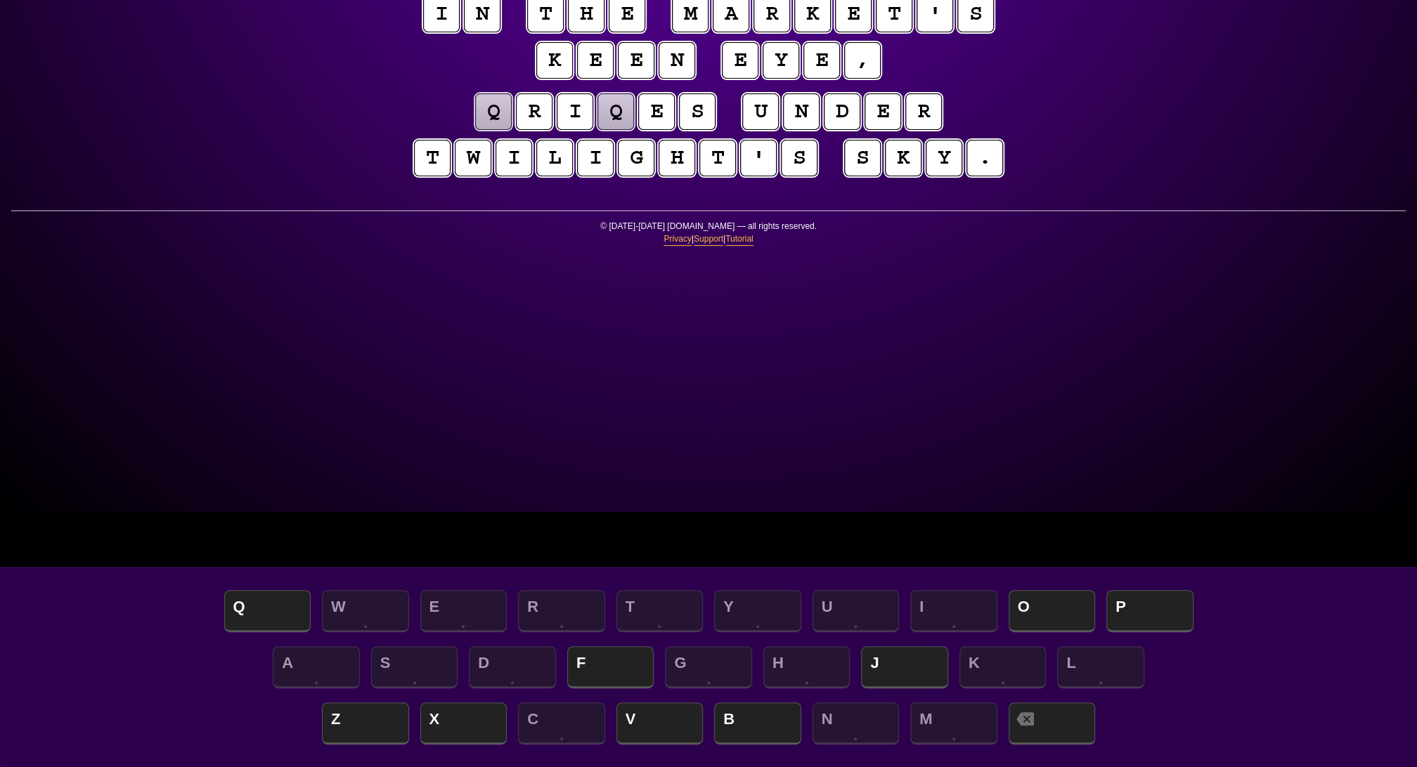
click at [475, 130] on puzzle-tile "q" at bounding box center [493, 111] width 37 height 37
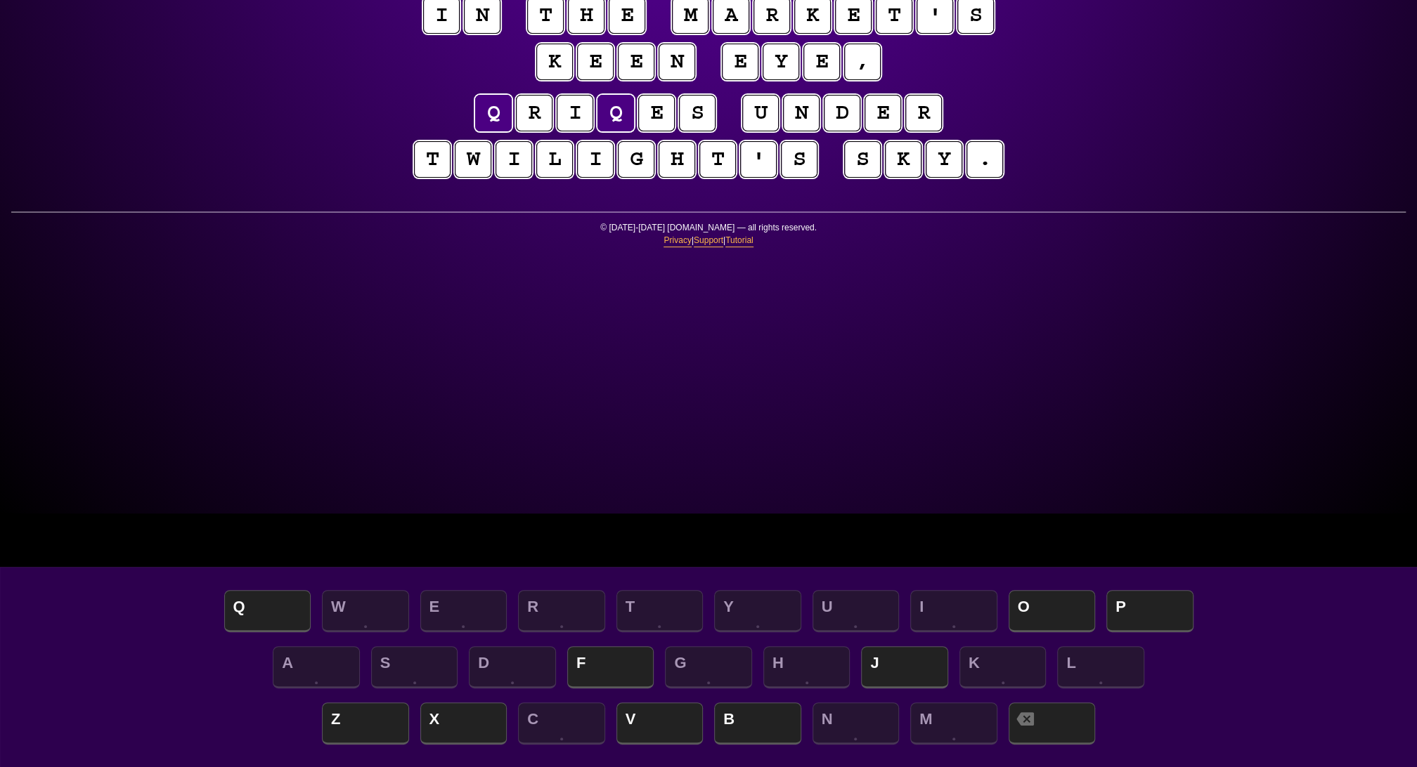
scroll to position [248, 0]
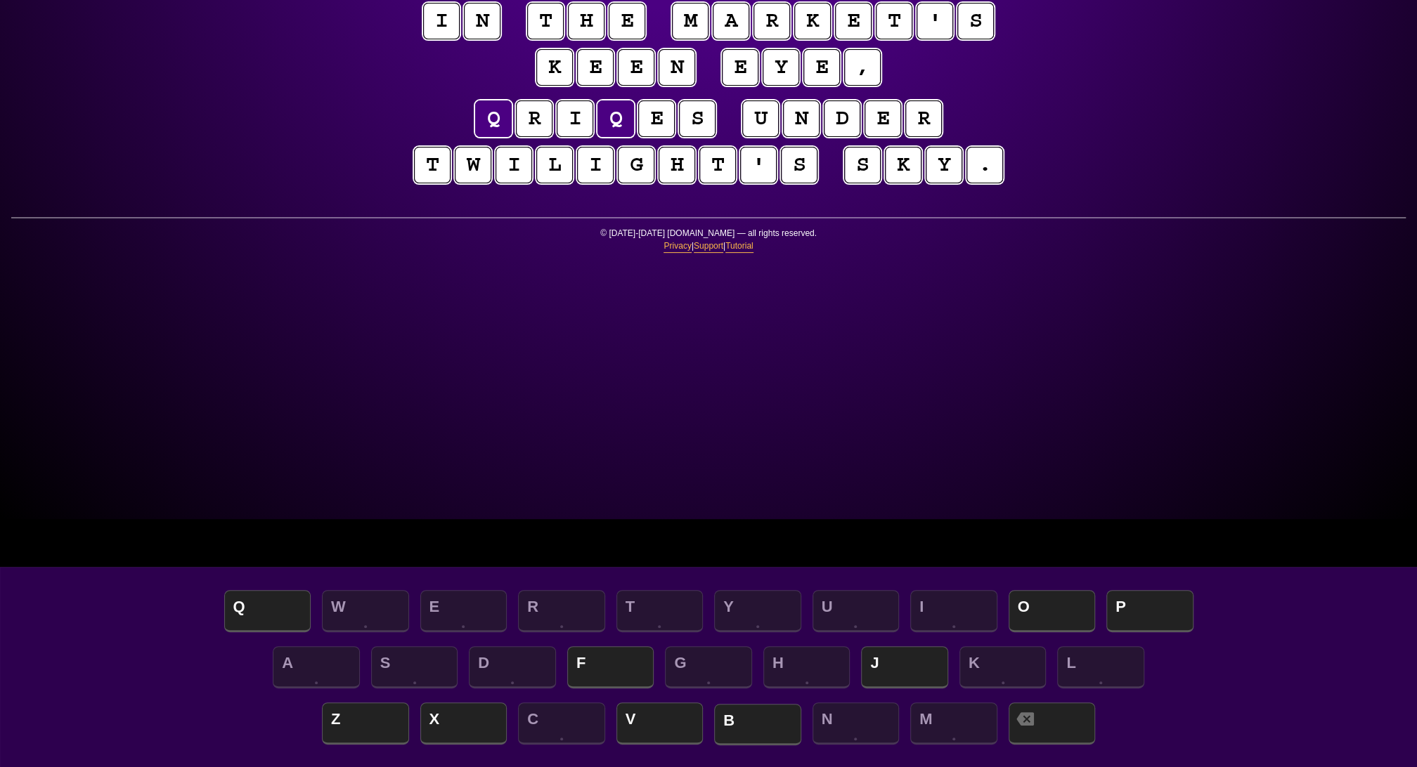
click at [723, 703] on div "Q W E R T Y U I O P A S D F G H J K L Z X C V B N M" at bounding box center [708, 669] width 1389 height 169
click at [475, 137] on puzzle-tile "q" at bounding box center [493, 118] width 37 height 37
click at [758, 731] on span "B" at bounding box center [757, 724] width 87 height 41
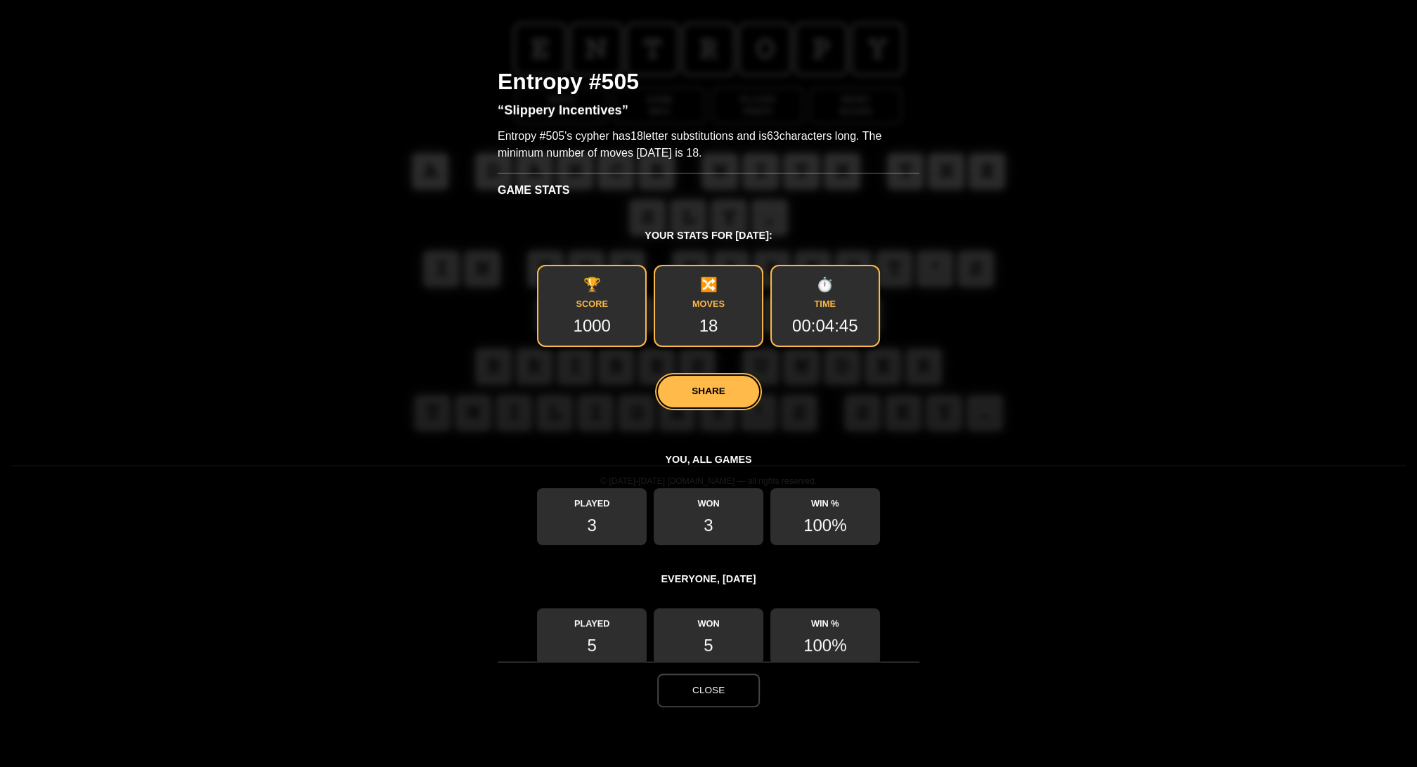
scroll to position [2, 0]
